Goal: Task Accomplishment & Management: Manage account settings

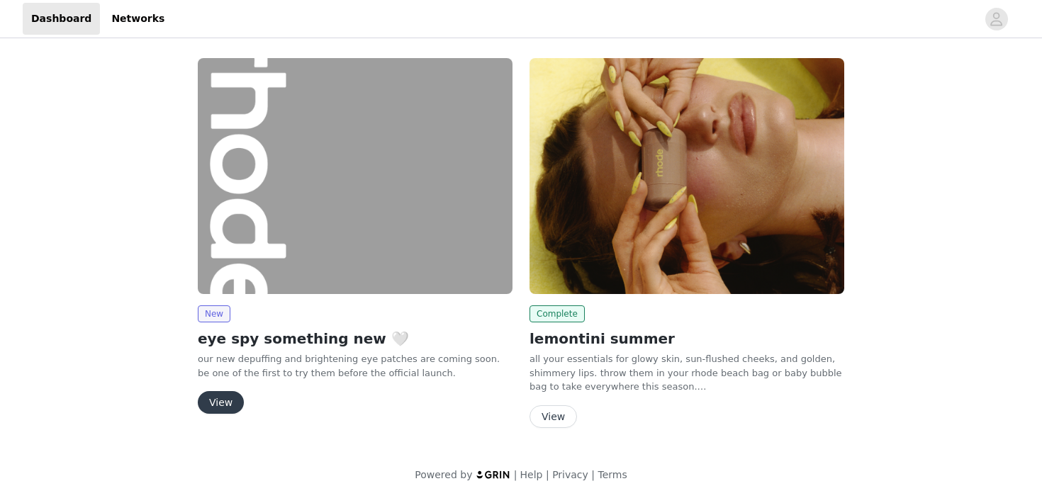
scroll to position [13, 0]
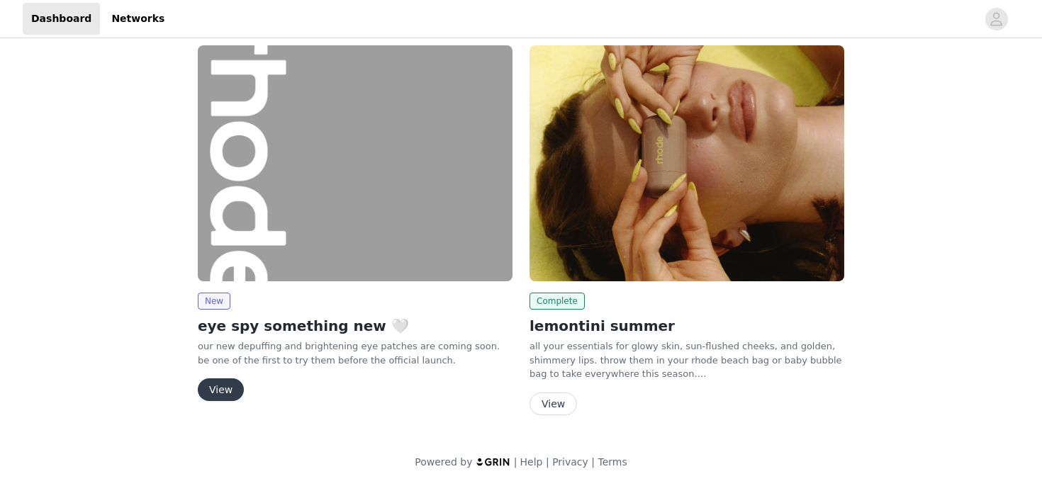
click at [236, 381] on button "View" at bounding box center [221, 389] width 46 height 23
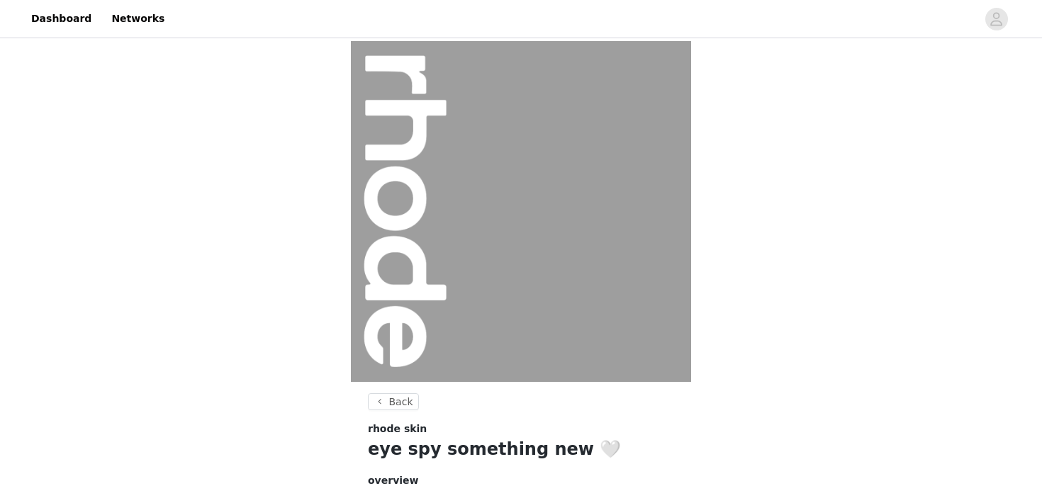
scroll to position [13, 0]
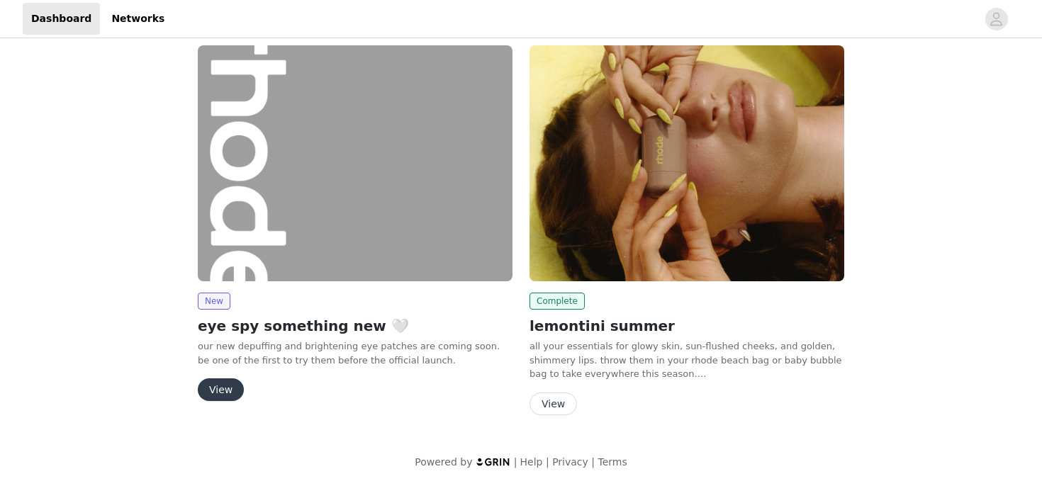
click at [609, 280] on img at bounding box center [686, 163] width 315 height 236
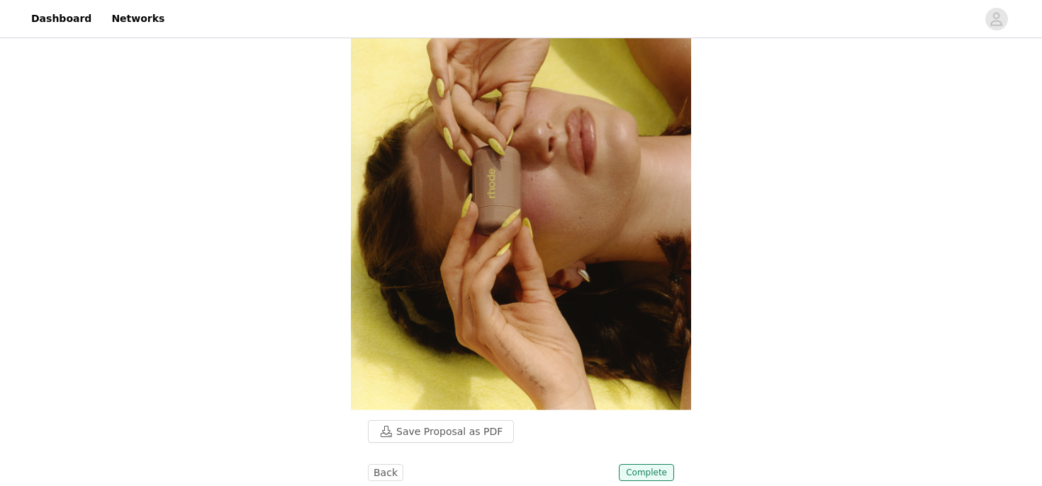
scroll to position [89, 0]
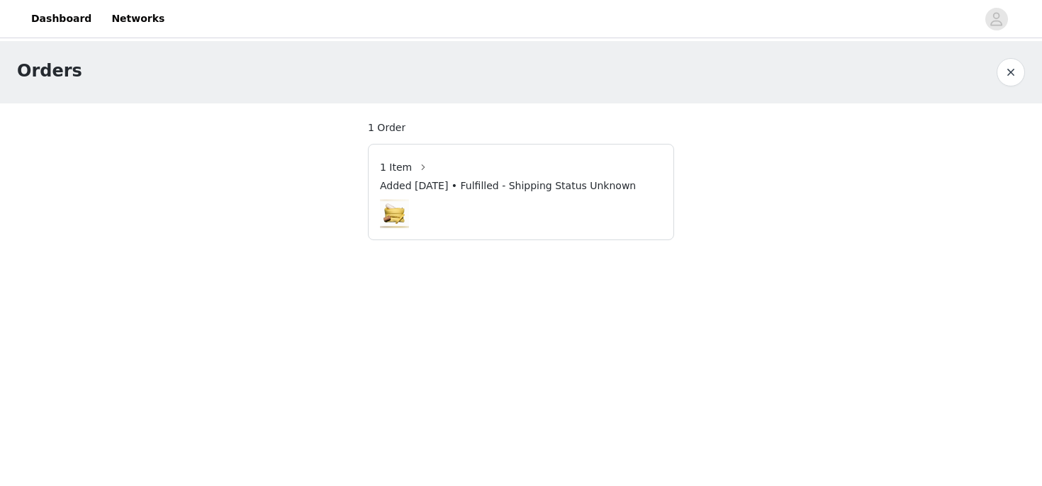
click at [1011, 70] on button "button" at bounding box center [1011, 72] width 28 height 28
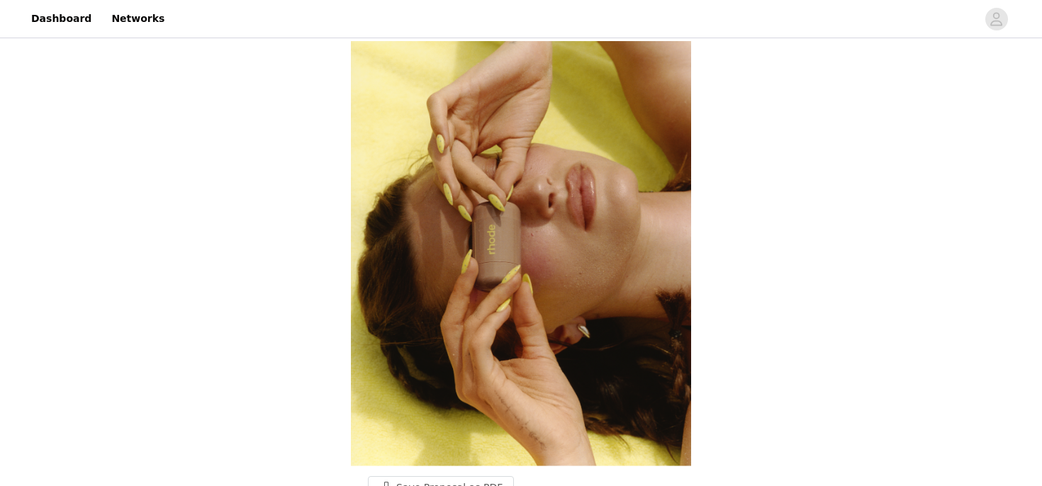
scroll to position [89, 0]
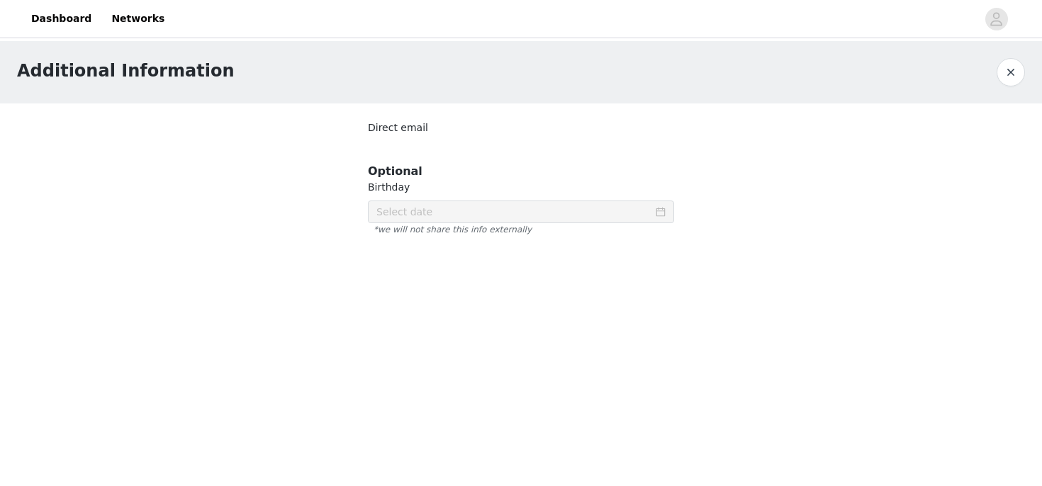
click at [1006, 75] on button "button" at bounding box center [1011, 72] width 28 height 28
